Goal: Task Accomplishment & Management: Use online tool/utility

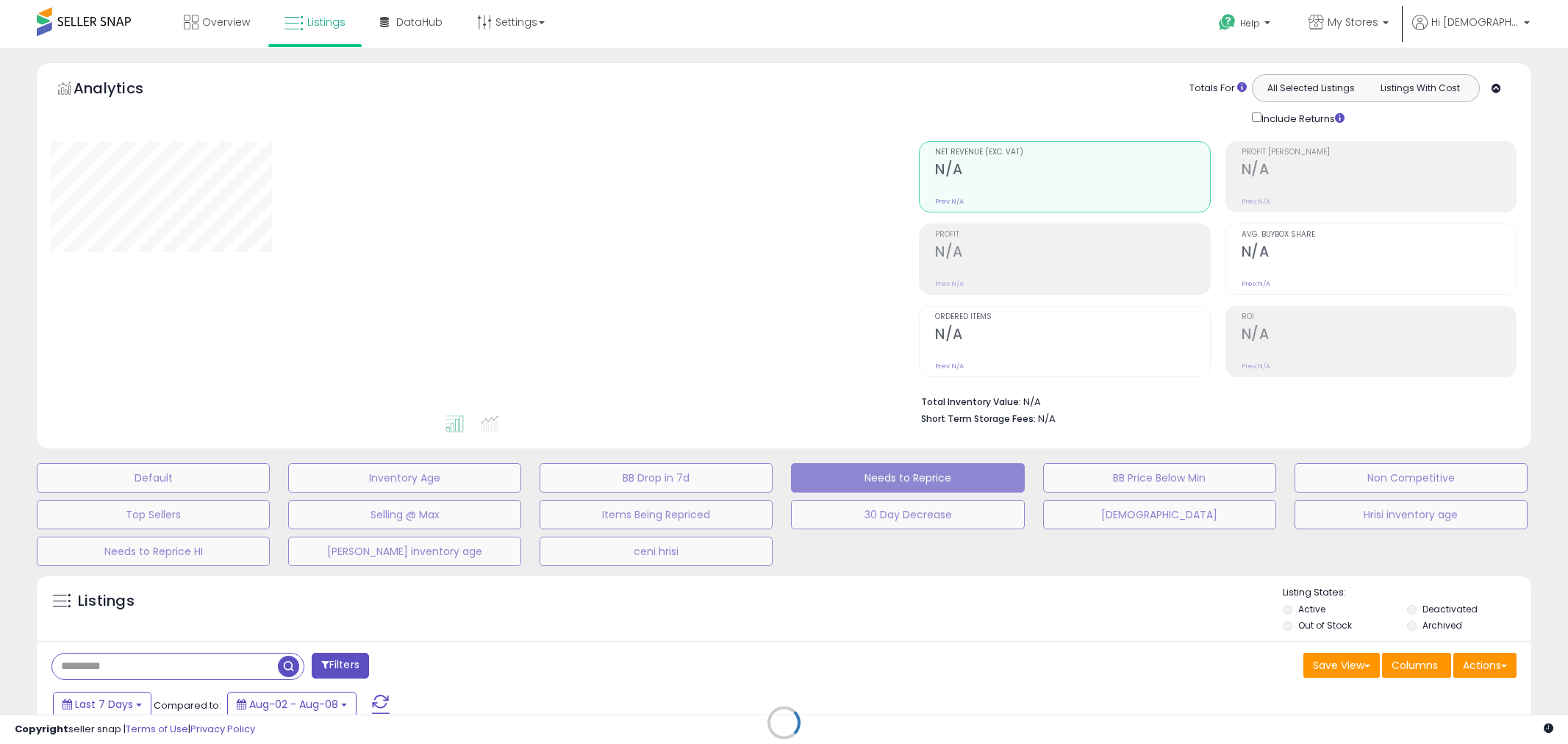
select select "**"
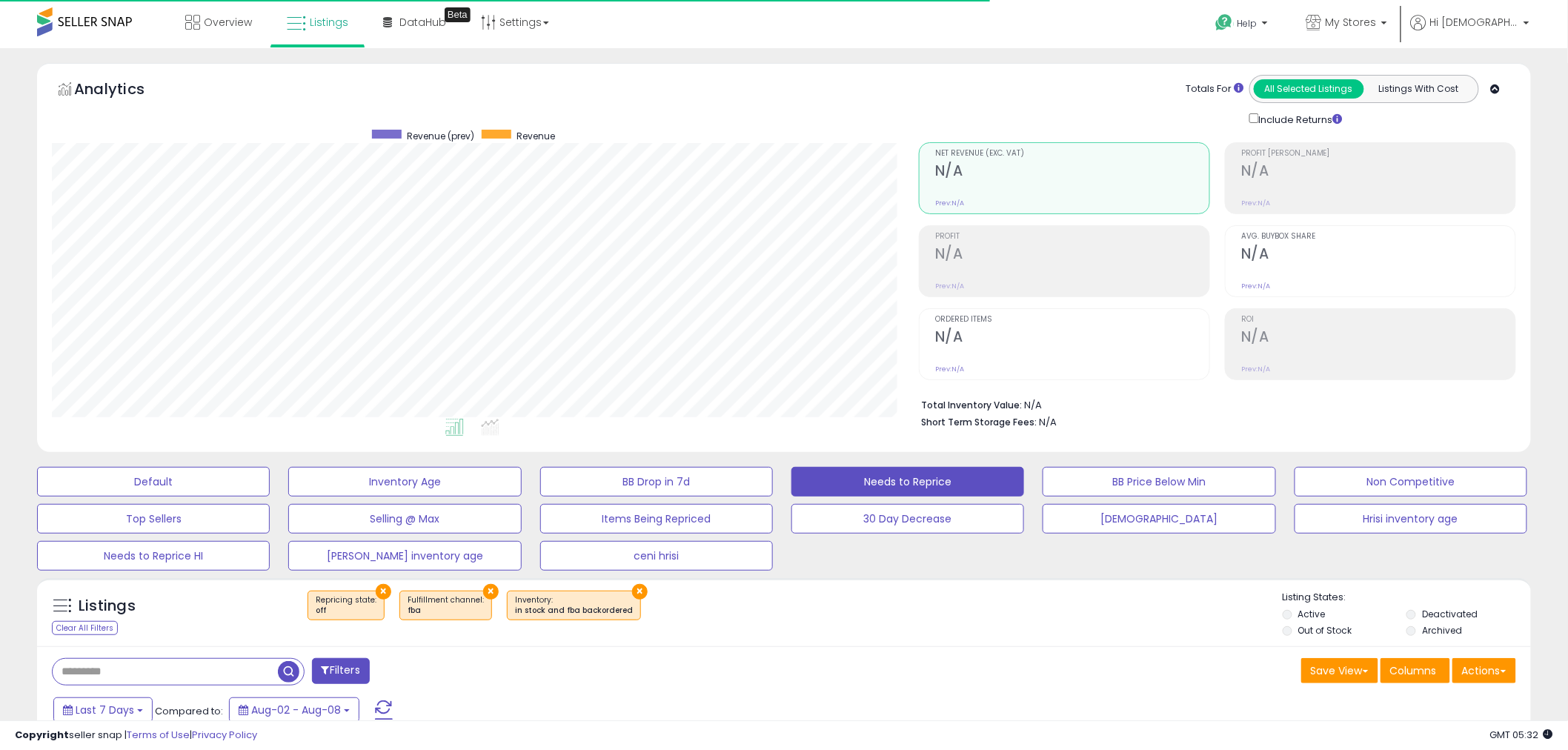
scroll to position [303, 867]
click at [1372, 25] on span "My Stores" at bounding box center [1351, 22] width 51 height 15
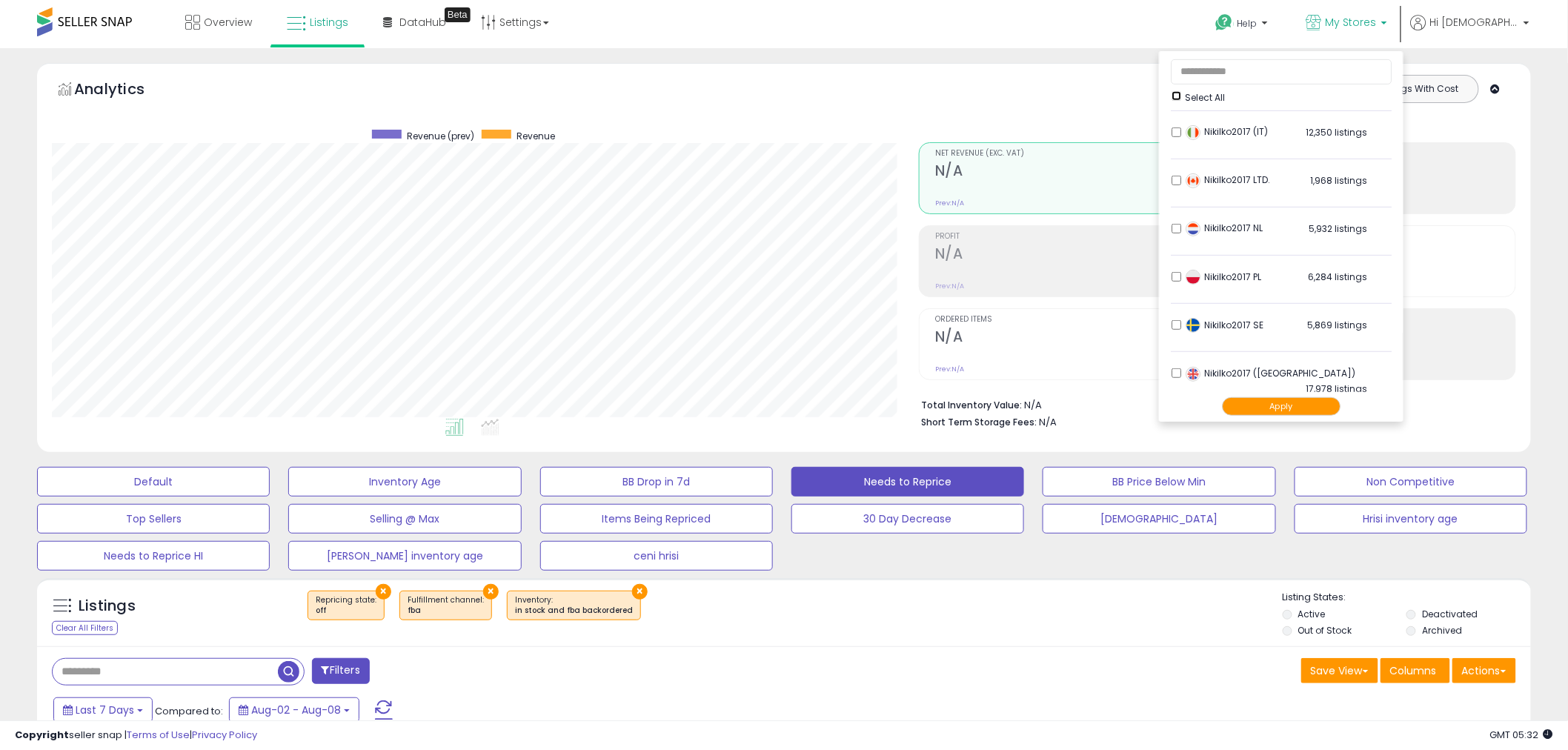
scroll to position [300, 0]
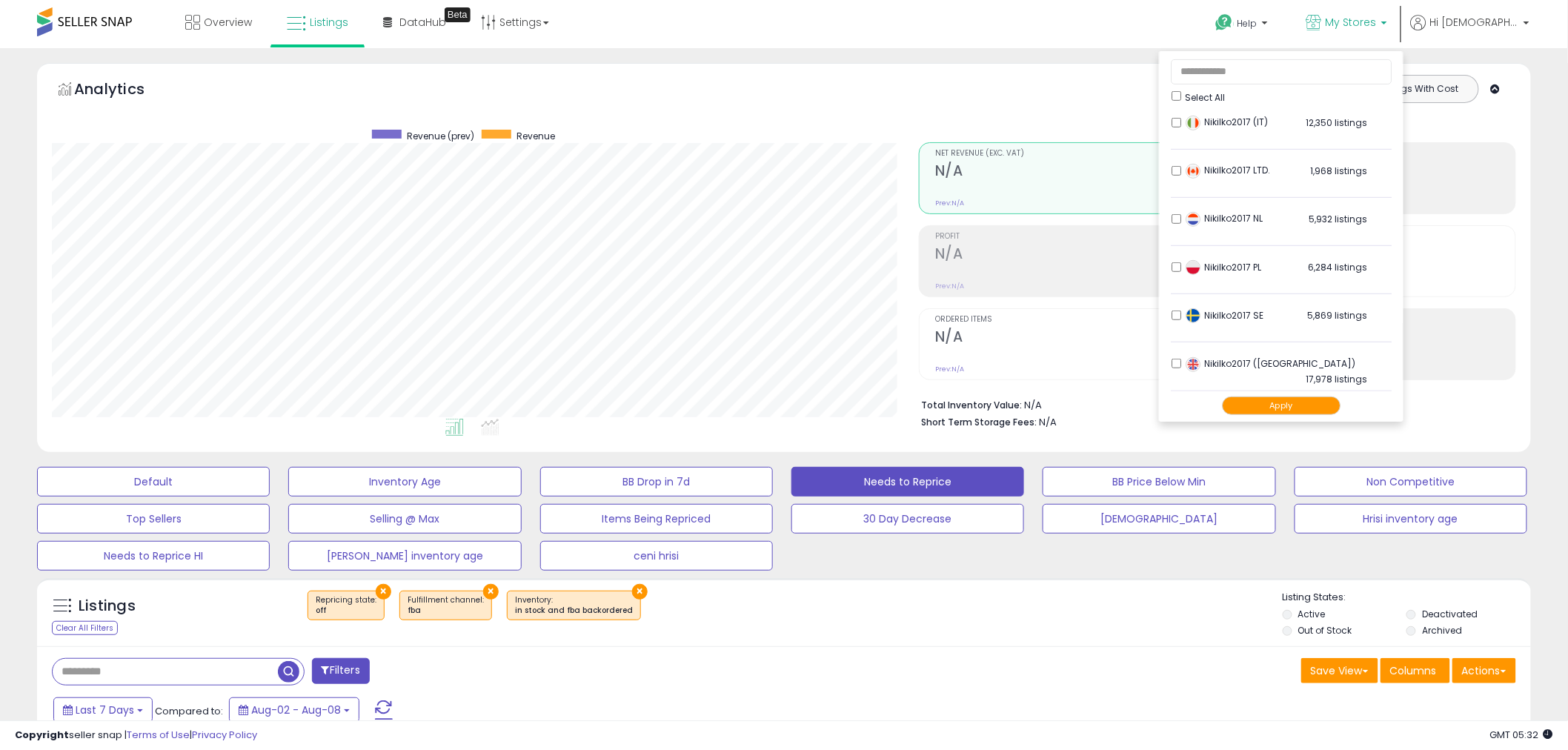
click at [1271, 402] on button "Apply" at bounding box center [1282, 405] width 118 height 19
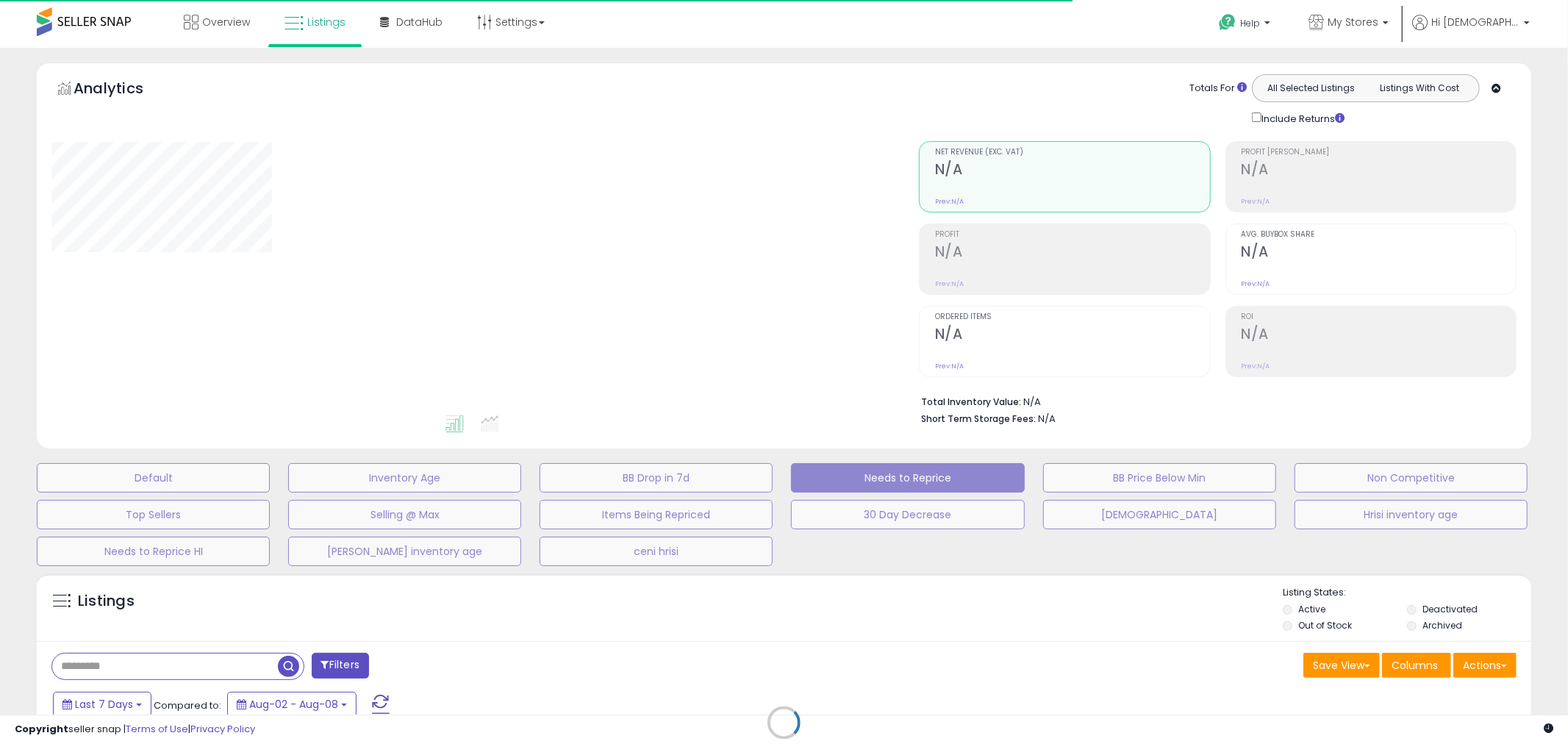
select select "**"
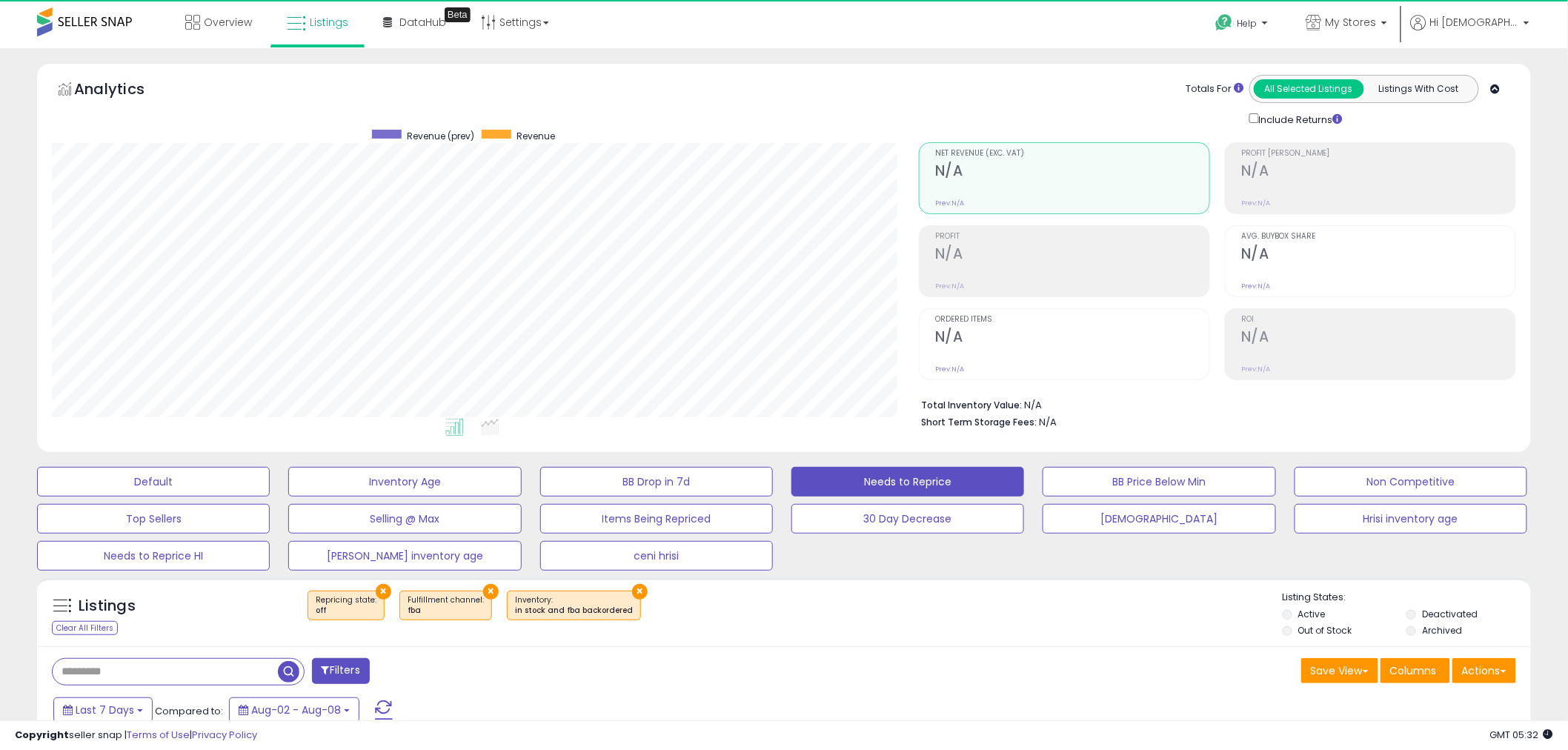
scroll to position [303, 867]
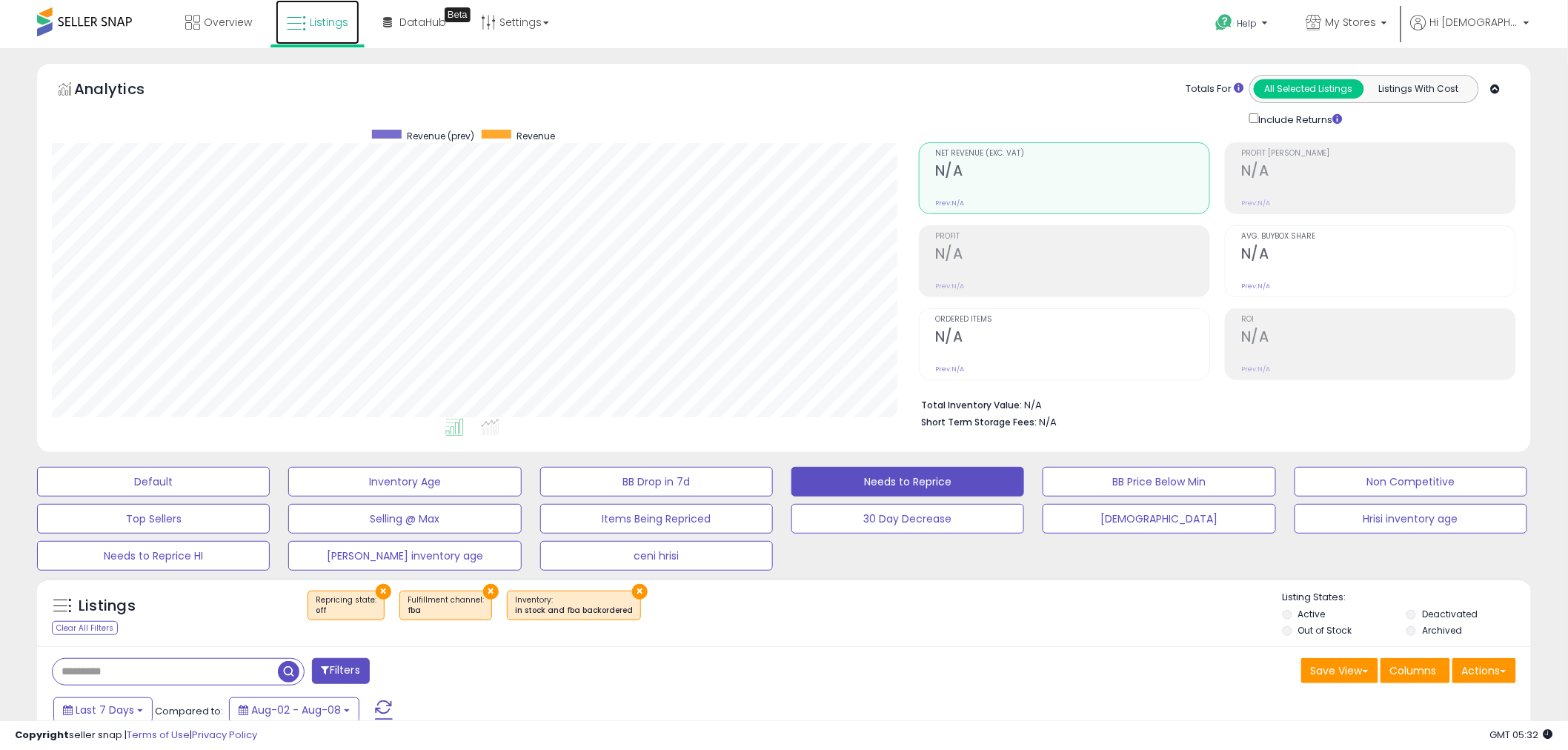
click at [337, 27] on span "Listings" at bounding box center [328, 22] width 38 height 15
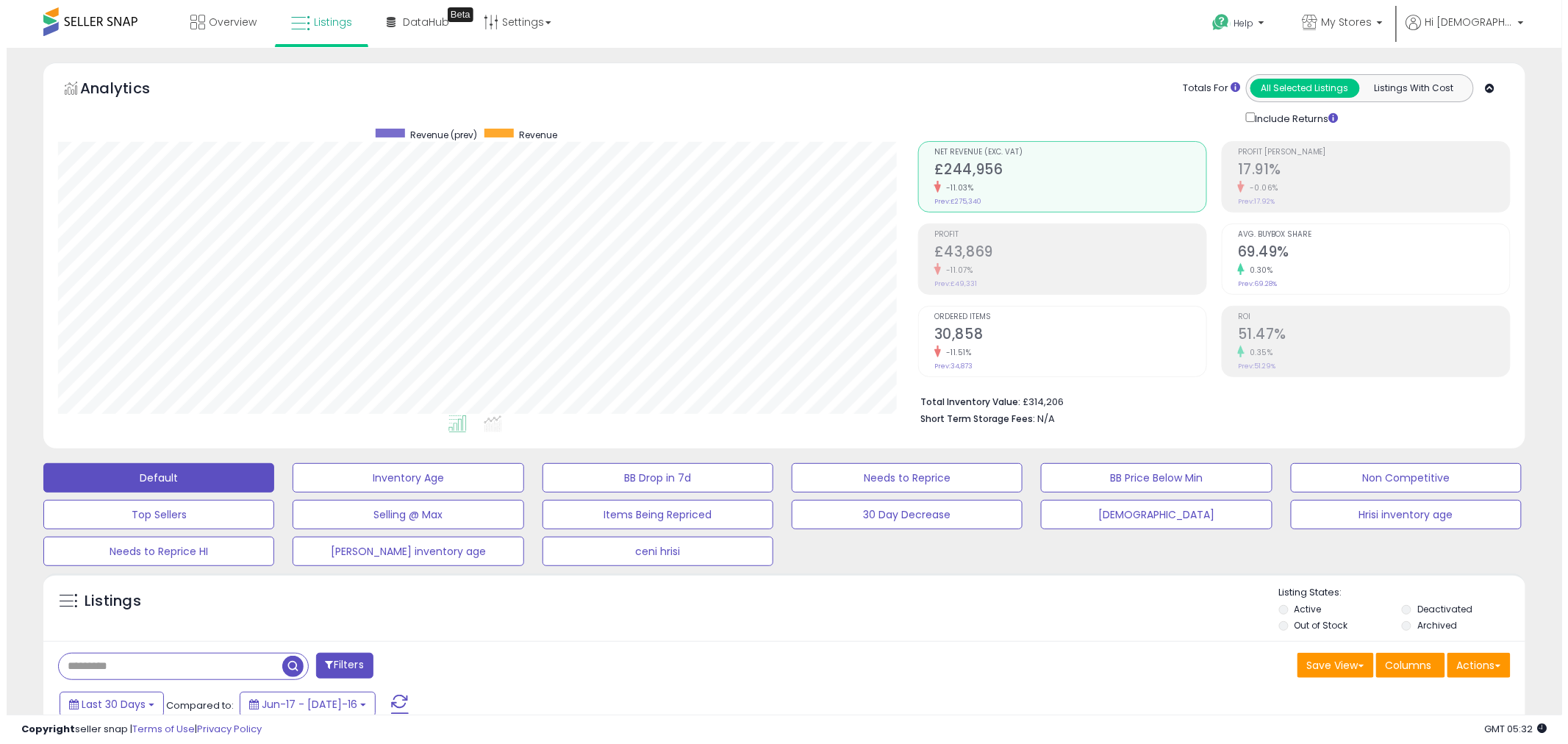
scroll to position [301, 860]
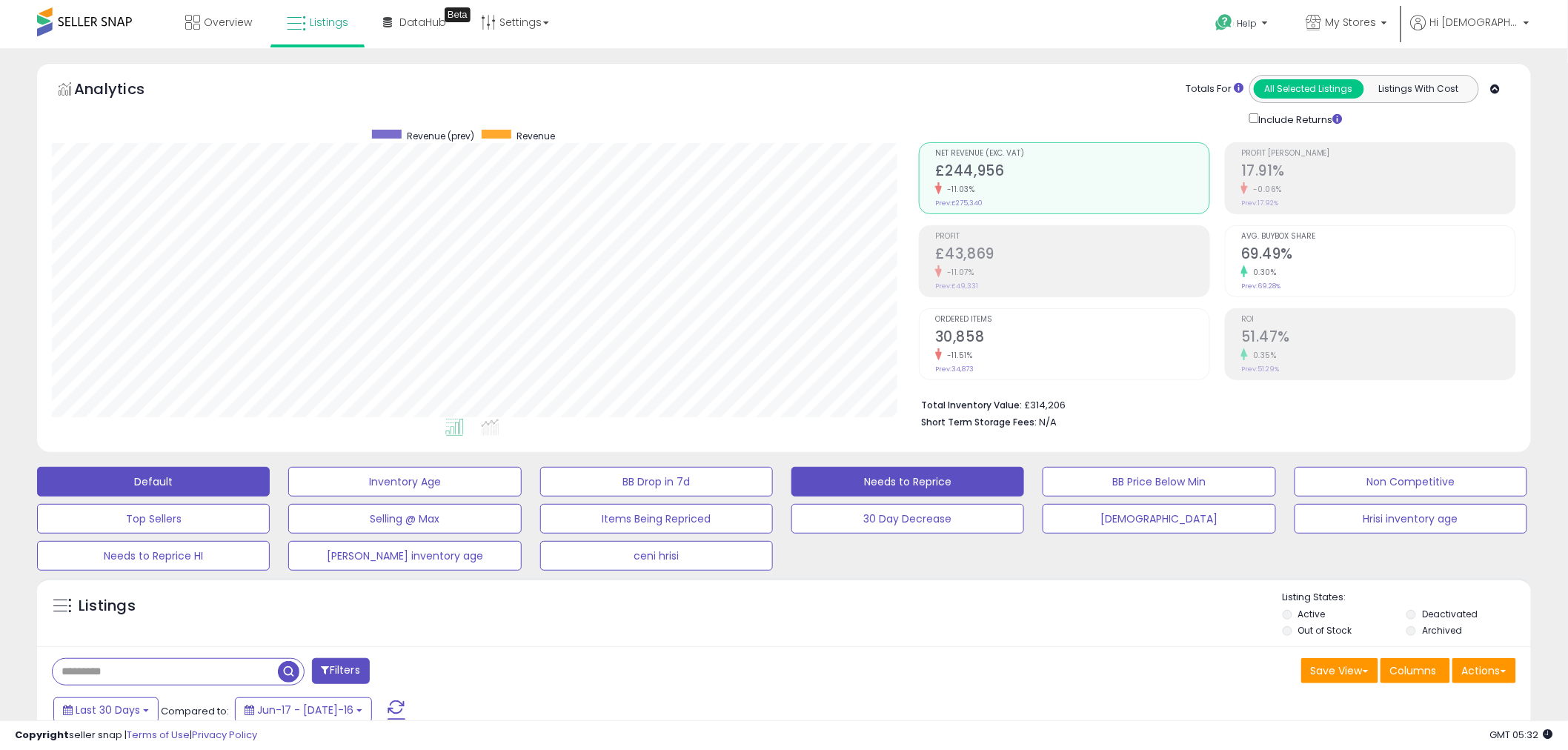
click at [521, 485] on button "Needs to Reprice" at bounding box center [405, 482] width 232 height 30
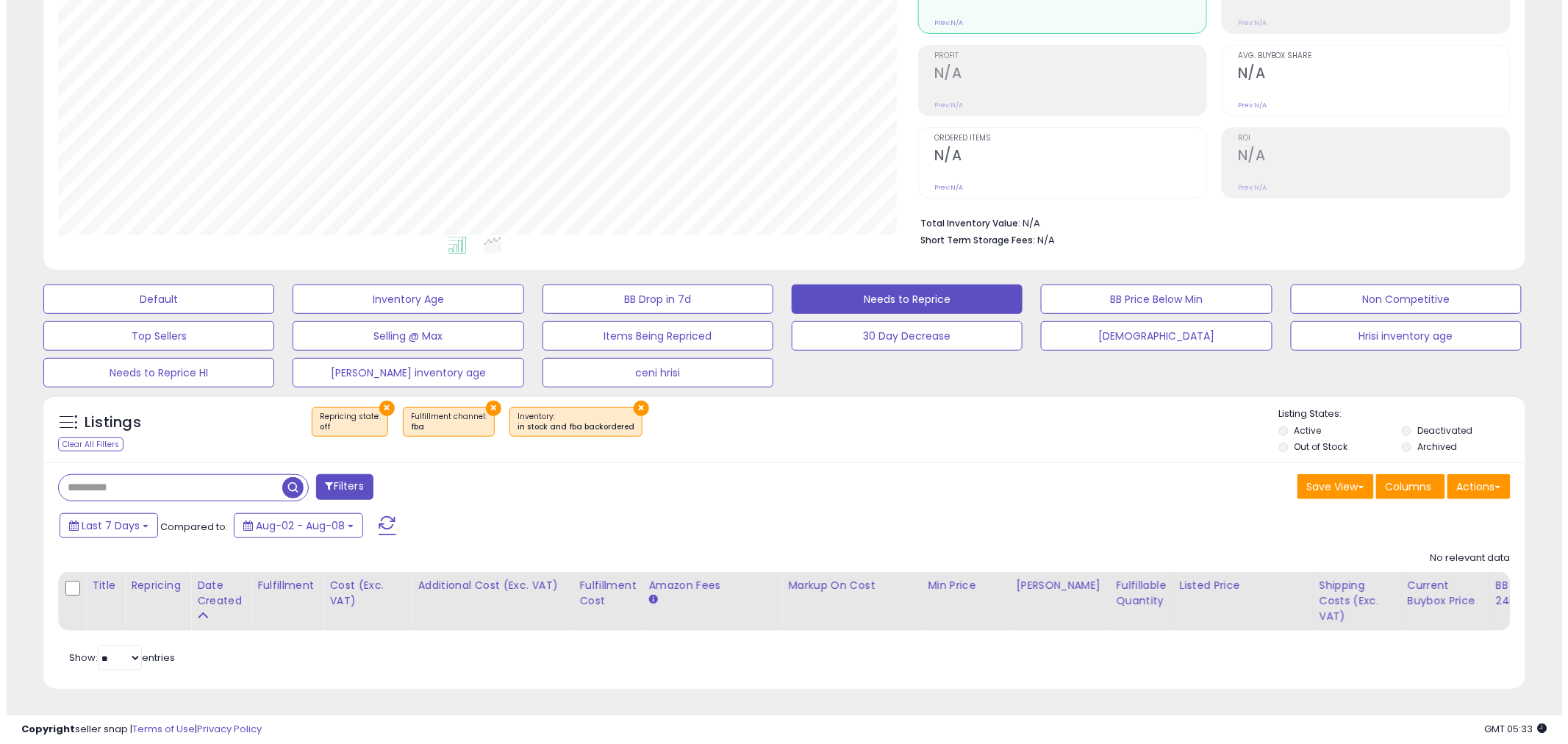
scroll to position [301, 860]
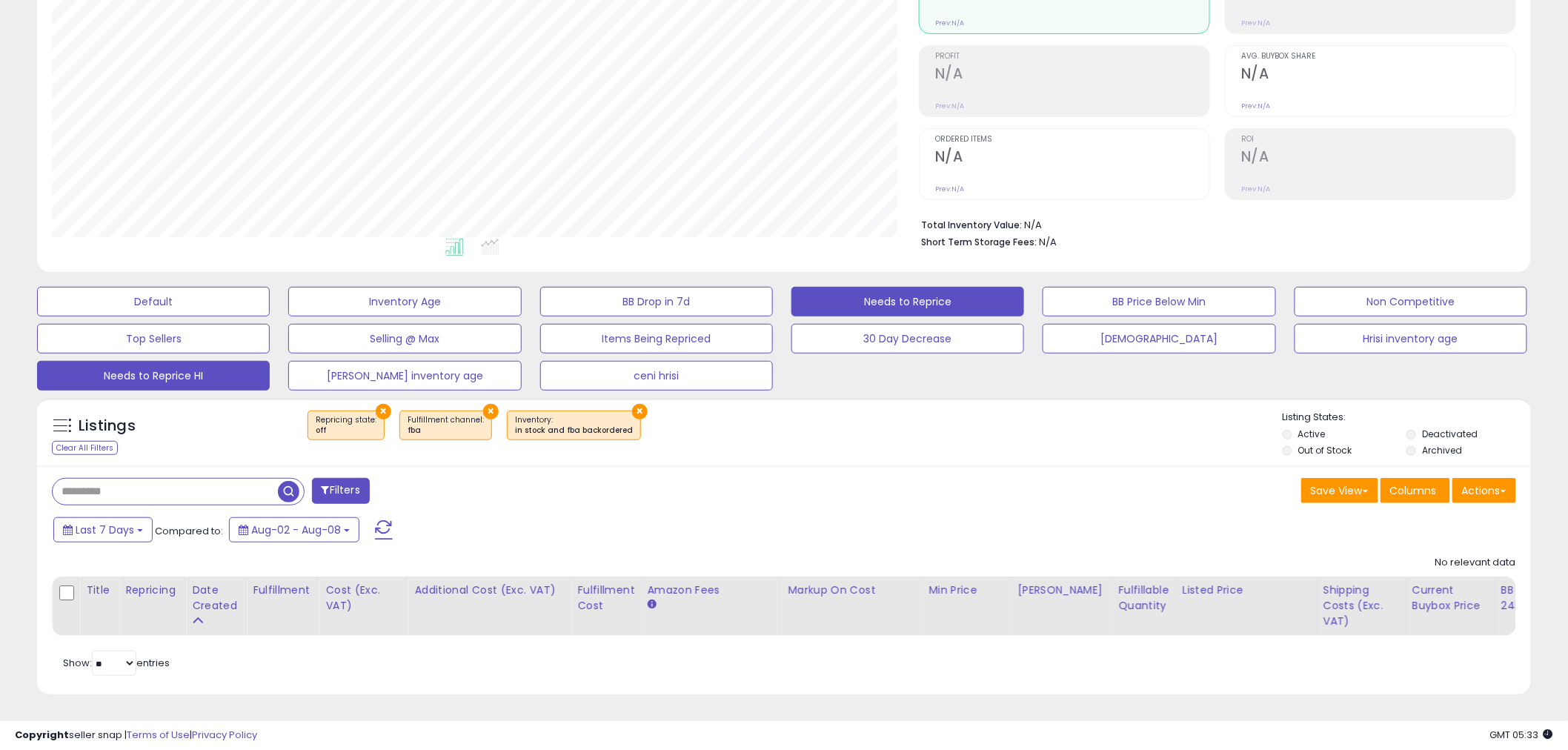
click at [190, 316] on button "Needs to Reprice HI" at bounding box center [153, 302] width 232 height 30
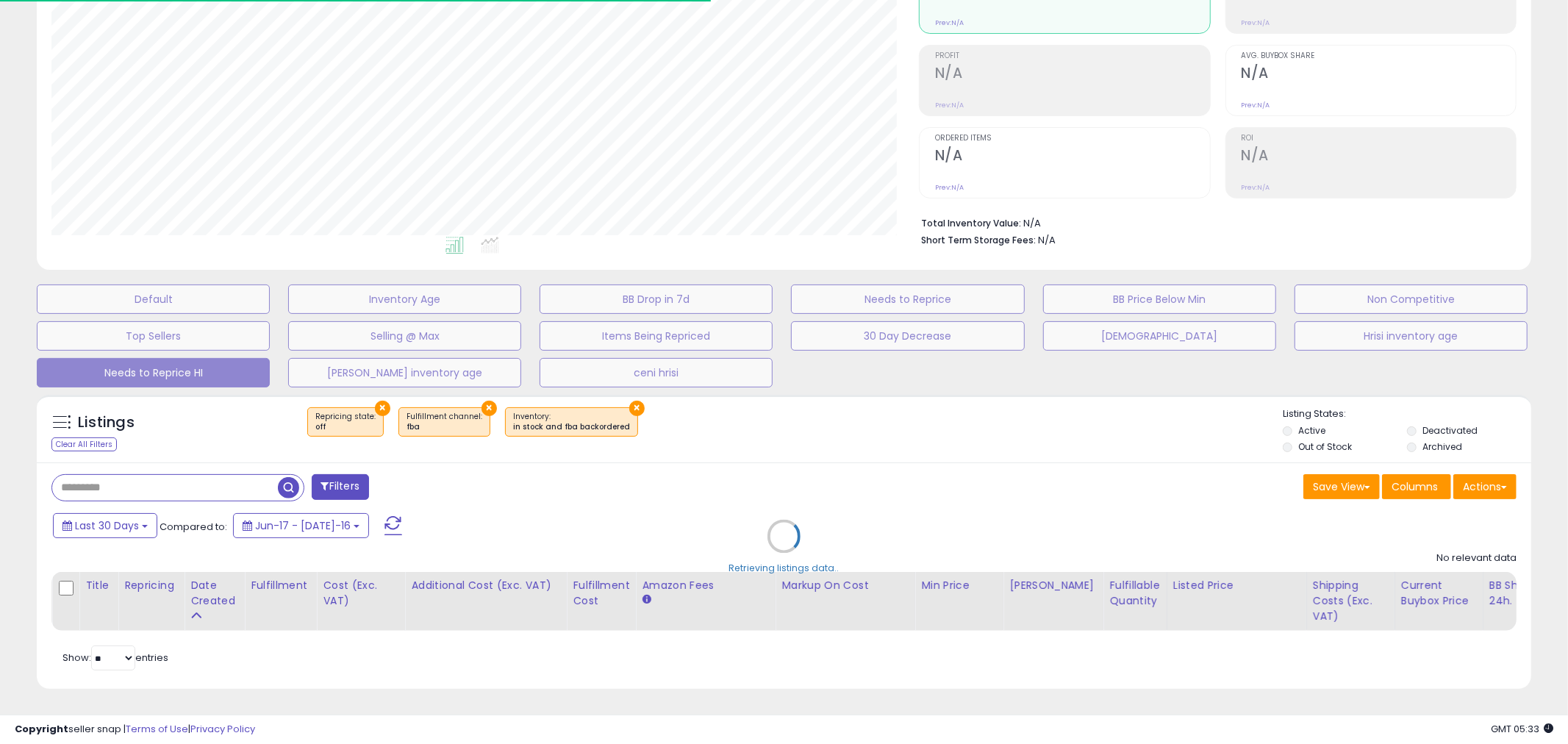
select select "**"
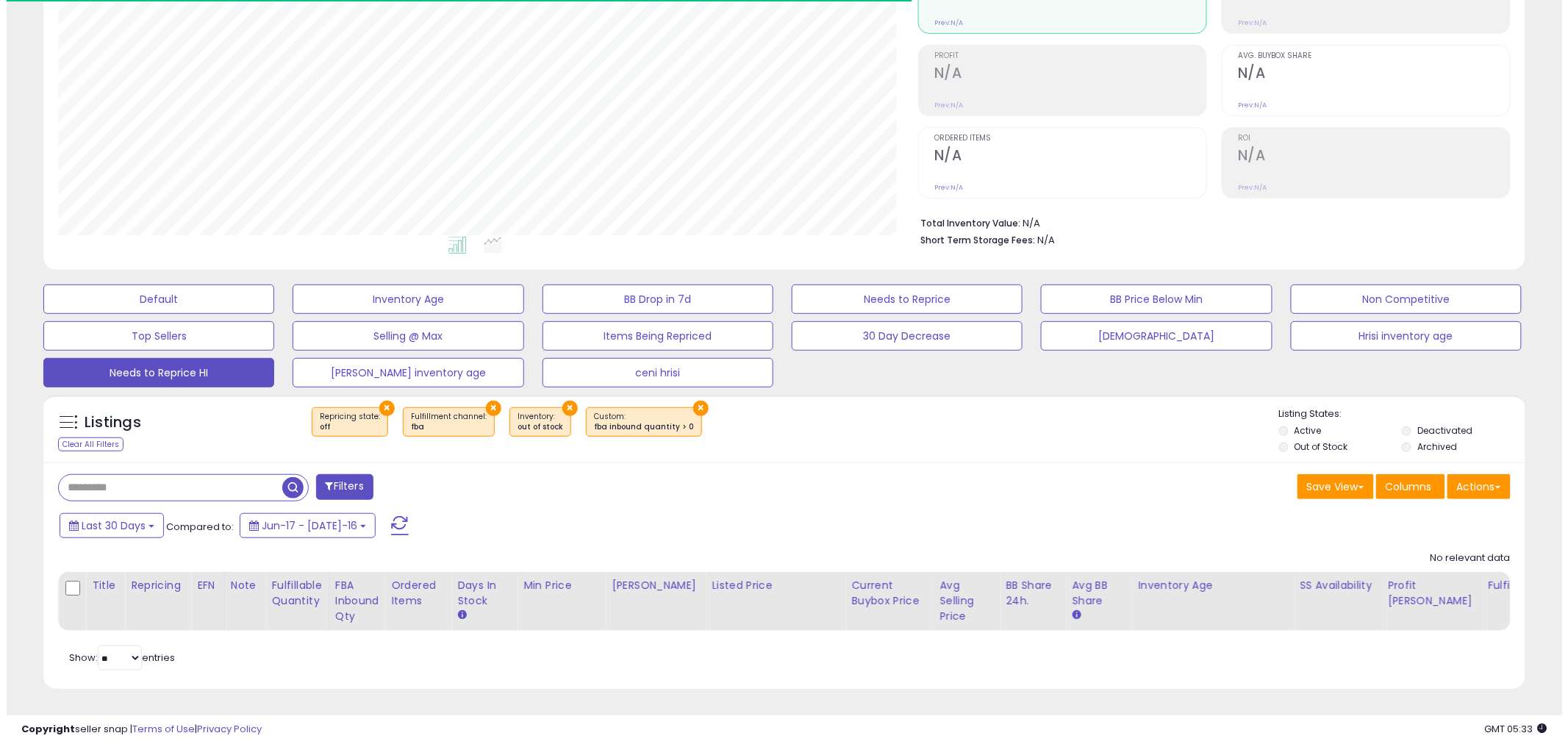
scroll to position [301, 860]
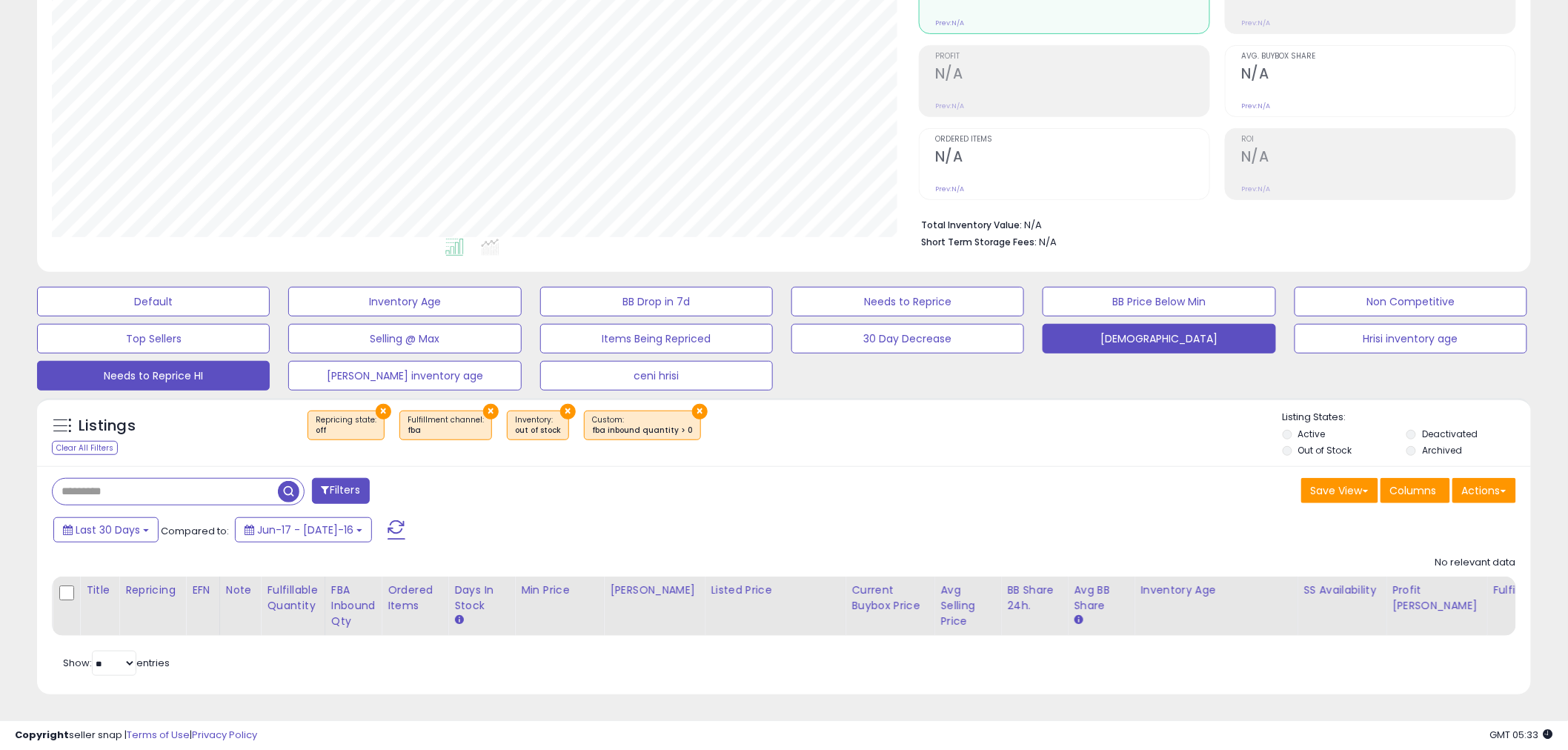
click at [270, 312] on button "[DEMOGRAPHIC_DATA]" at bounding box center [153, 302] width 232 height 30
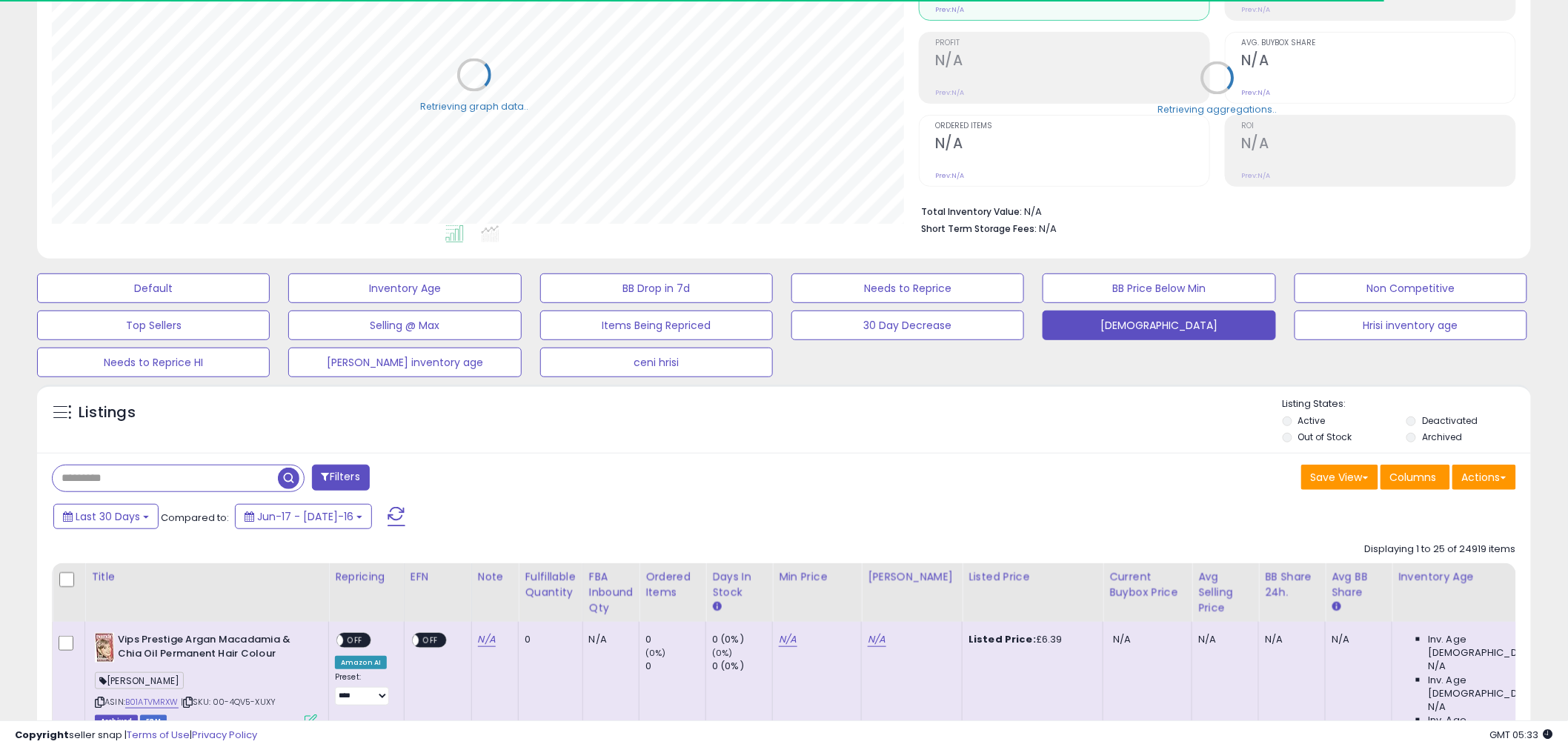
scroll to position [740576, 740279]
